Goal: Task Accomplishment & Management: Manage account settings

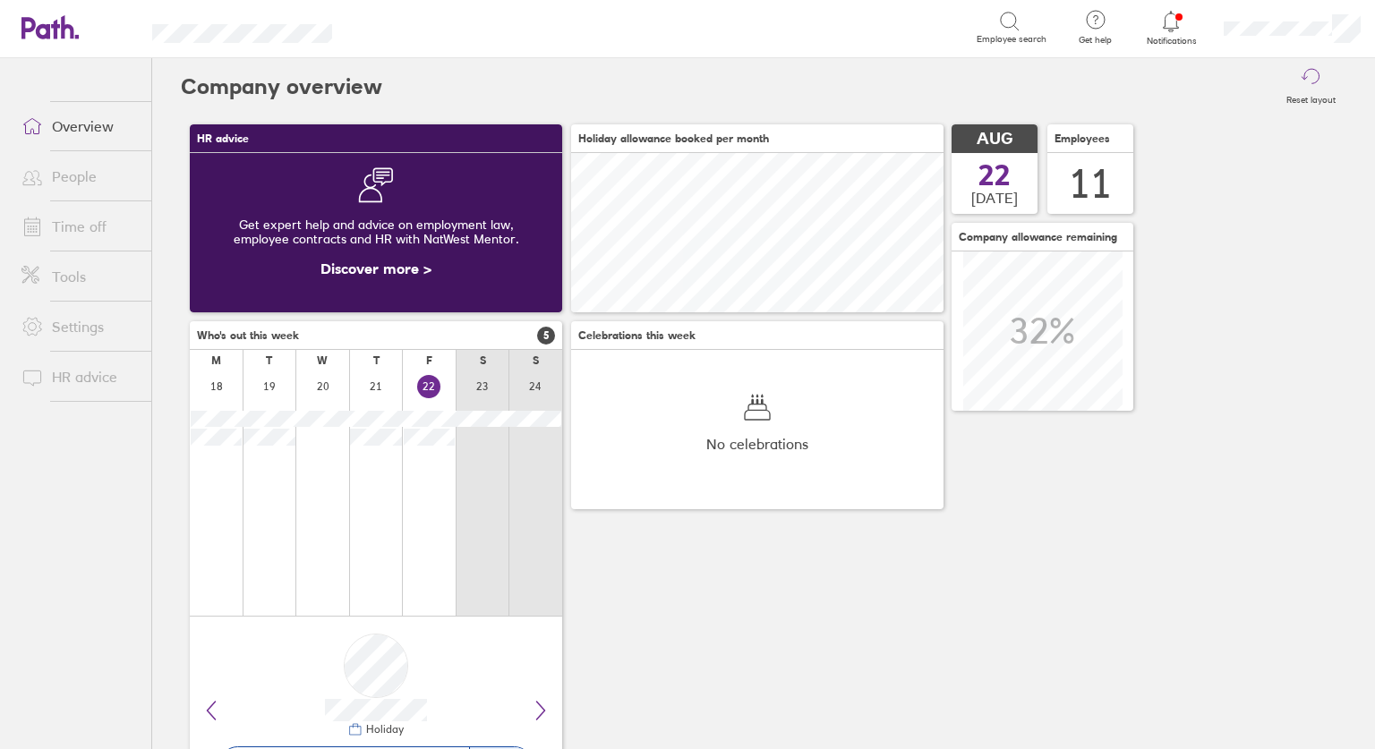
scroll to position [159, 372]
click at [1165, 29] on icon at bounding box center [1170, 21] width 21 height 21
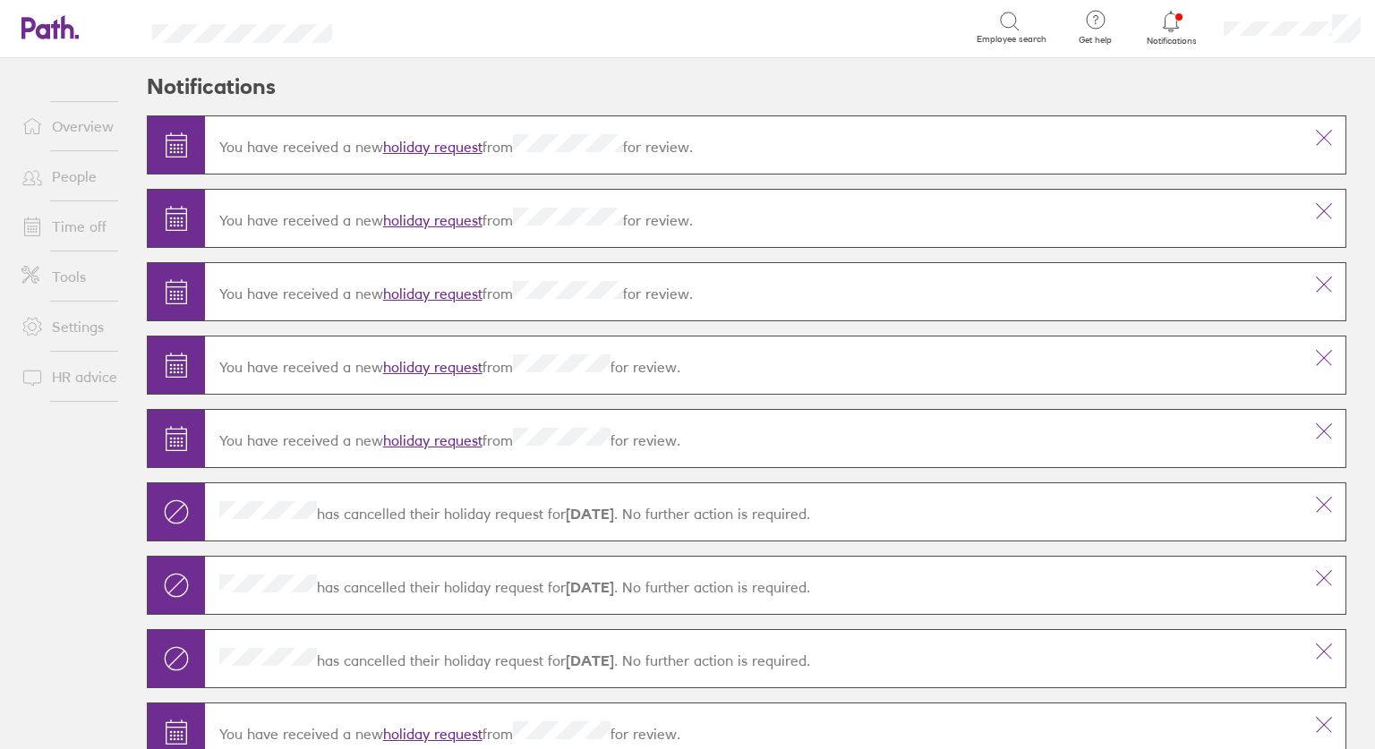
click at [392, 150] on link "holiday request" at bounding box center [432, 147] width 99 height 18
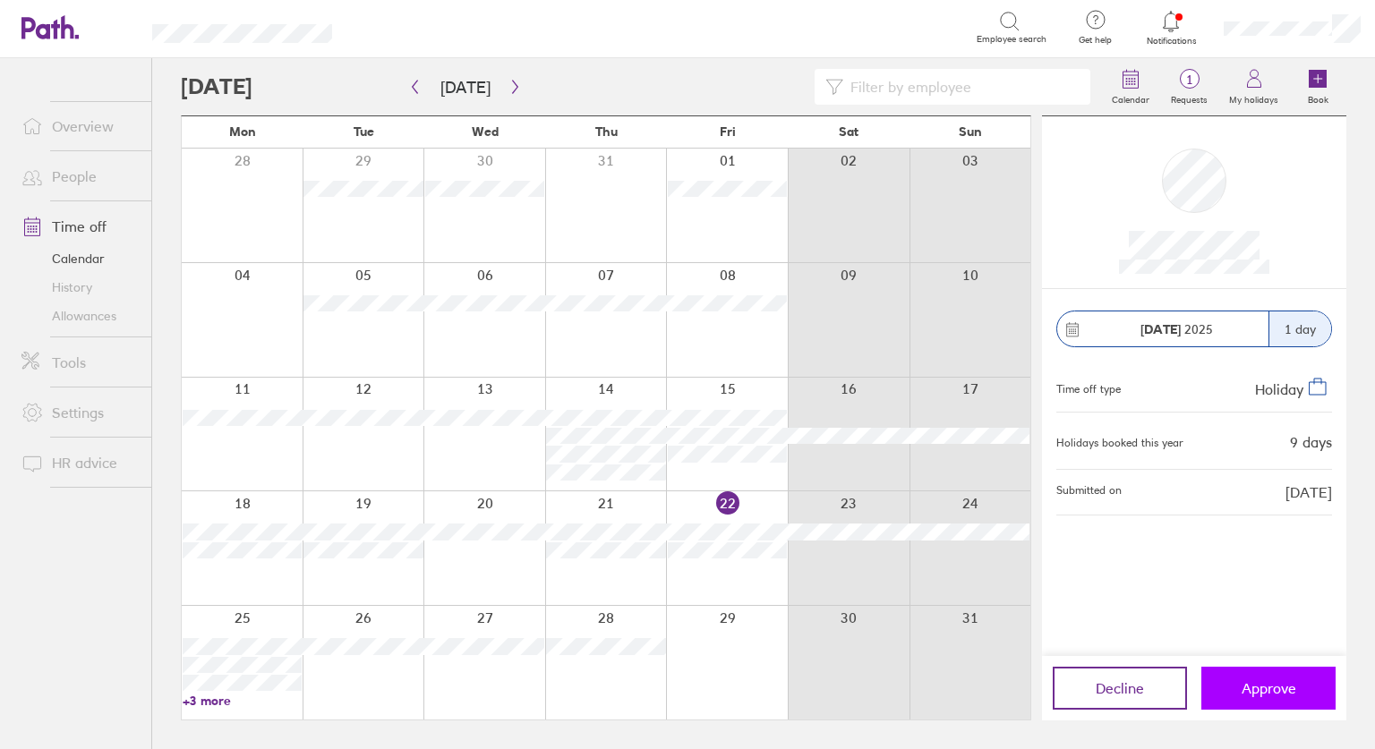
click at [1258, 696] on span "Approve" at bounding box center [1269, 688] width 55 height 16
click at [1258, 692] on span "Approve" at bounding box center [1269, 688] width 55 height 16
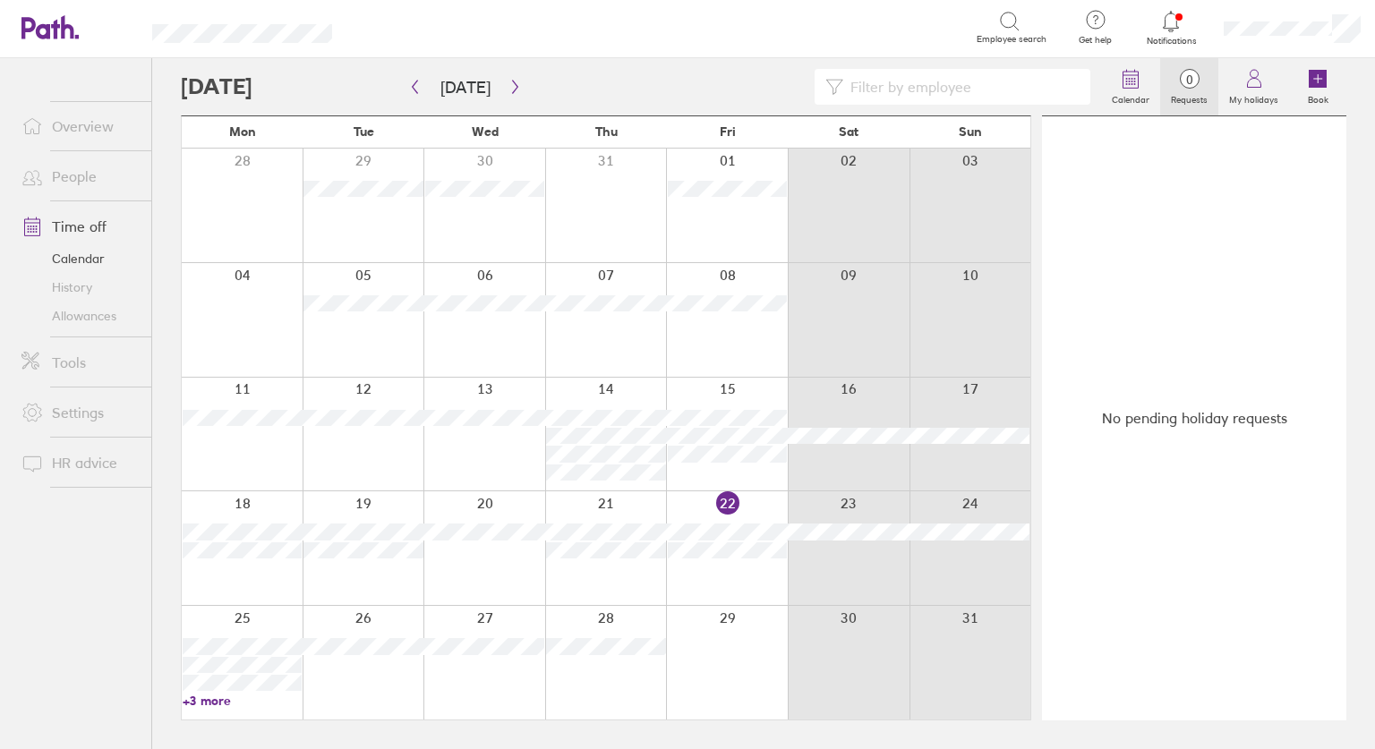
click at [85, 130] on link "Overview" at bounding box center [79, 126] width 144 height 36
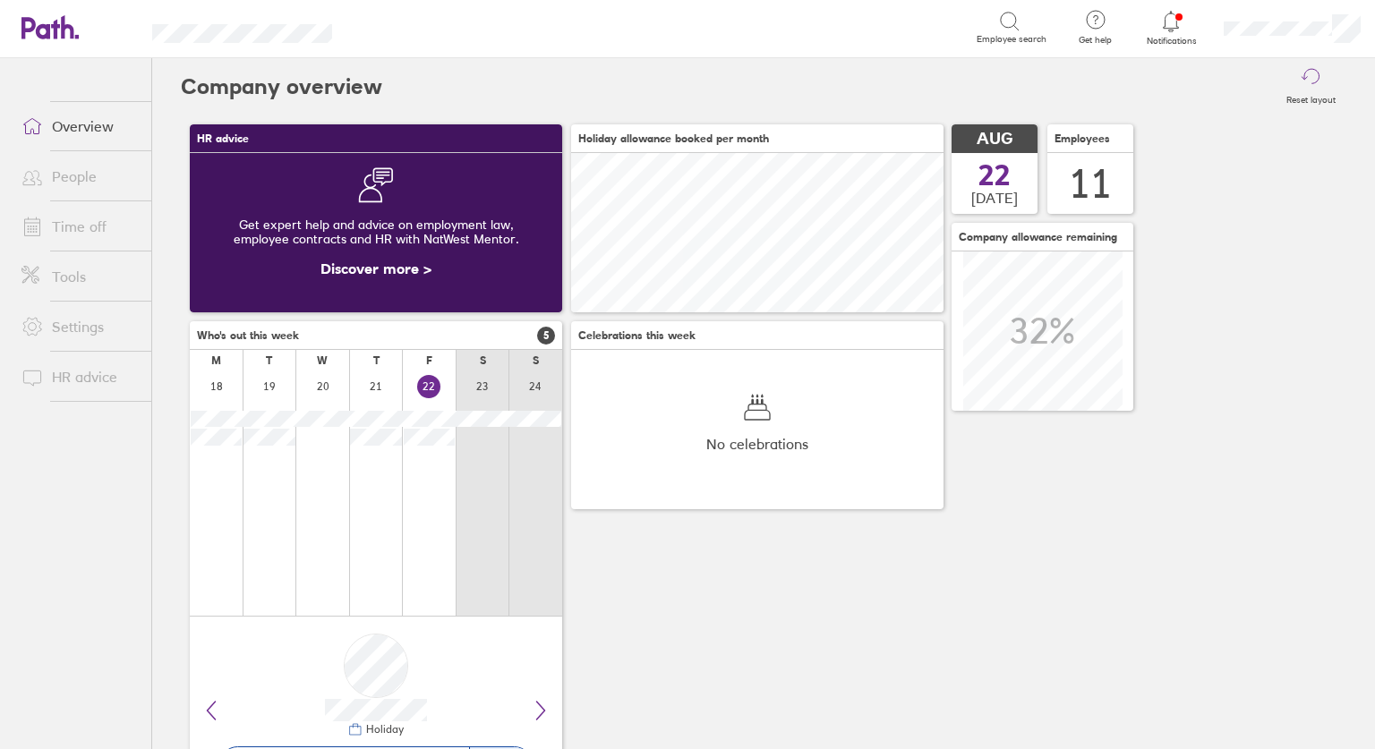
scroll to position [159, 372]
